Goal: Task Accomplishment & Management: Manage account settings

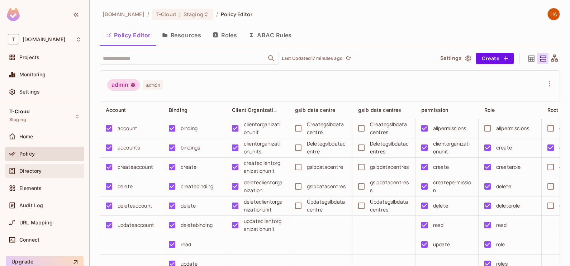
click at [26, 169] on span "Directory" at bounding box center [30, 171] width 22 height 6
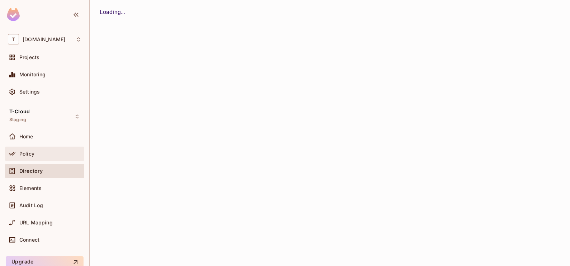
click at [53, 148] on div "Policy" at bounding box center [44, 154] width 79 height 14
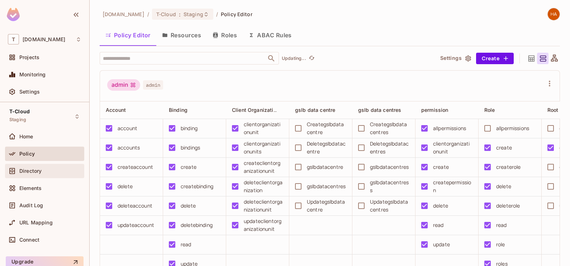
click at [56, 178] on div "Directory" at bounding box center [44, 171] width 79 height 14
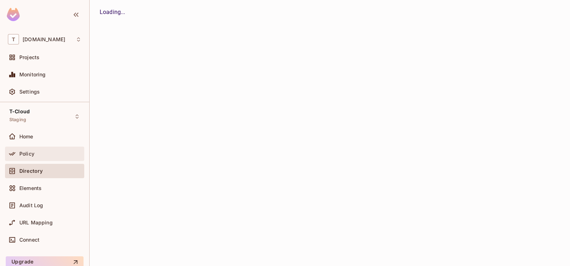
click at [42, 151] on div "Policy" at bounding box center [50, 154] width 62 height 6
click at [56, 173] on div "Directory" at bounding box center [50, 171] width 62 height 6
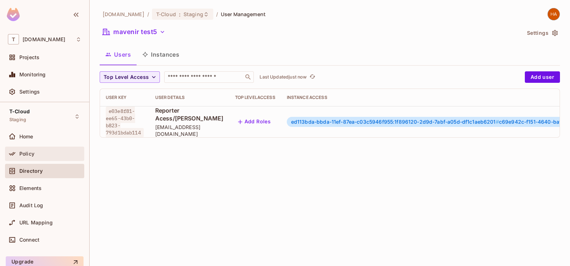
click at [56, 159] on div "Policy" at bounding box center [44, 154] width 79 height 14
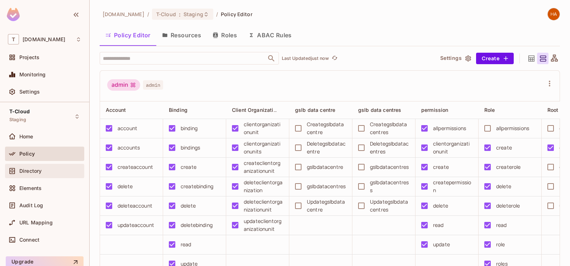
click at [36, 168] on span "Directory" at bounding box center [30, 171] width 22 height 6
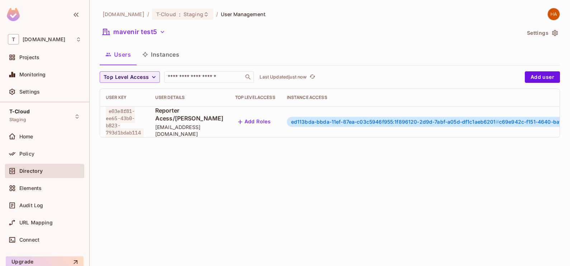
click at [149, 39] on div "mavenir test5" at bounding box center [310, 33] width 421 height 14
click at [151, 37] on button "mavenir test5" at bounding box center [134, 31] width 69 height 11
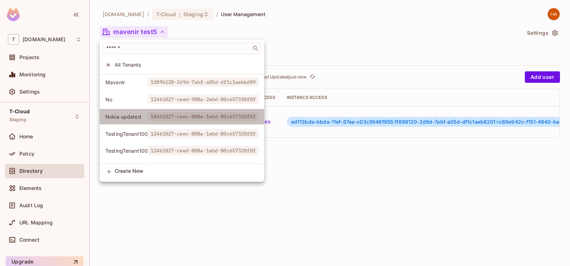
click at [143, 115] on span "Nokia updated" at bounding box center [126, 116] width 42 height 7
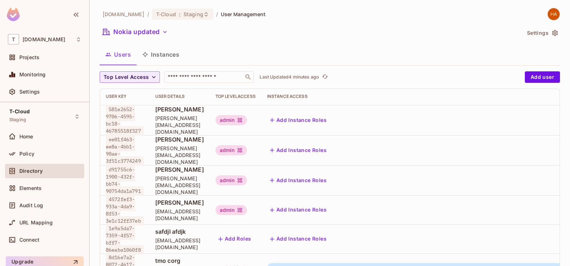
scroll to position [31, 0]
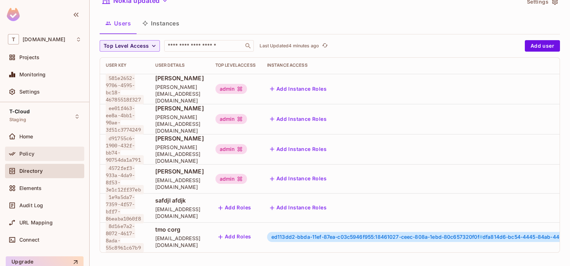
click at [39, 154] on div "Policy" at bounding box center [50, 154] width 62 height 6
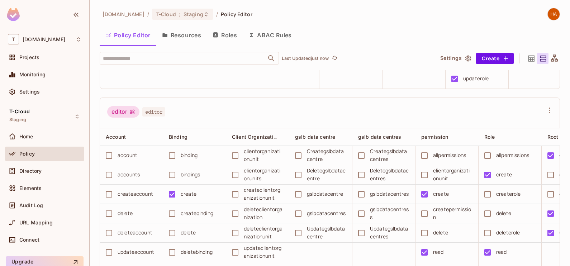
scroll to position [225, 0]
click at [50, 169] on div "Directory" at bounding box center [50, 171] width 62 height 6
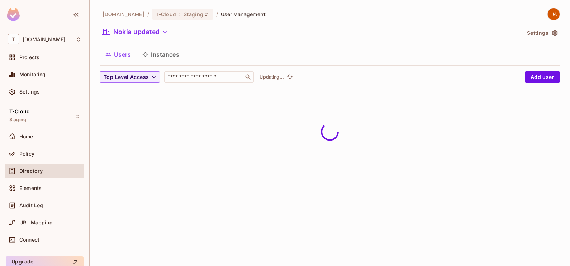
click at [147, 39] on div "Nokia updated" at bounding box center [310, 33] width 421 height 14
click at [151, 33] on button "Nokia updated" at bounding box center [135, 31] width 71 height 11
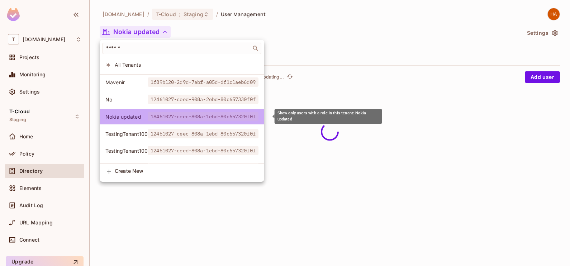
click at [174, 119] on span "18461027-ceec-808a-1ebd-80c657320f0f" at bounding box center [203, 116] width 111 height 9
